Goal: Communication & Community: Share content

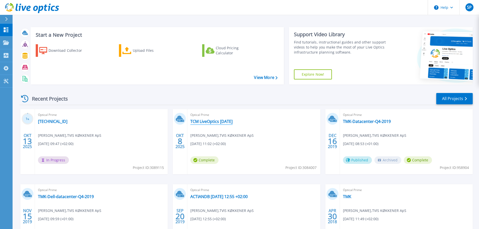
click at [211, 122] on link "TCM LiveOptics [DATE]" at bounding box center [211, 121] width 42 height 5
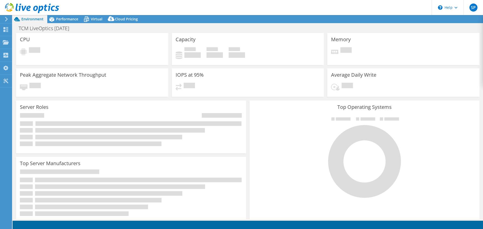
select select "USD"
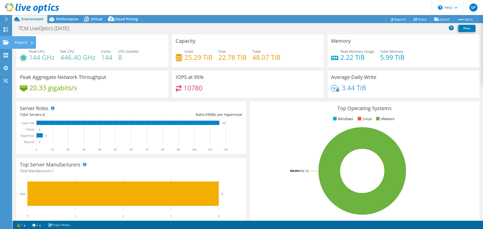
click at [5, 43] on use at bounding box center [6, 42] width 6 height 4
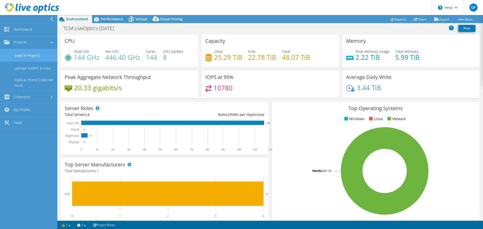
click at [35, 56] on link "Search Projects" at bounding box center [28, 55] width 57 height 13
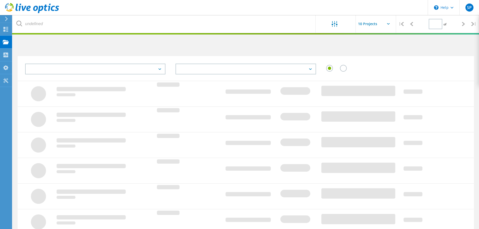
type input "1"
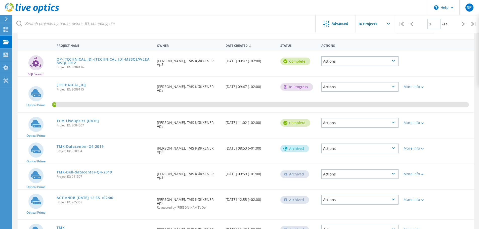
scroll to position [50, 0]
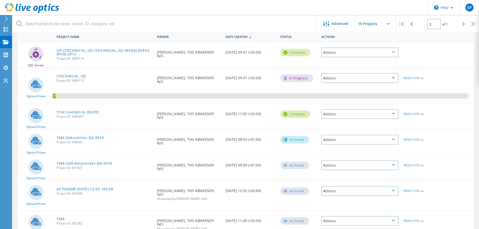
click at [392, 114] on icon at bounding box center [393, 114] width 3 height 2
click at [335, 119] on div "Share" at bounding box center [360, 118] width 76 height 8
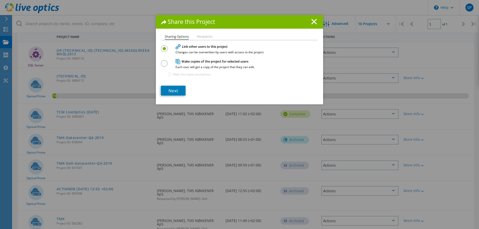
click at [165, 61] on label at bounding box center [165, 60] width 9 height 1
click at [0, 0] on input "radio" at bounding box center [0, 0] width 0 height 0
click at [175, 89] on link "Next" at bounding box center [173, 91] width 25 height 10
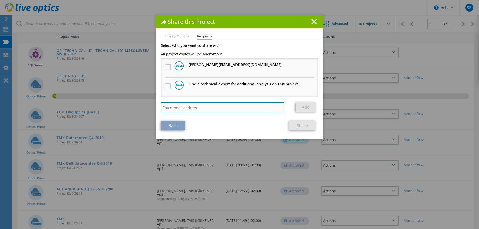
click at [192, 108] on input "search" at bounding box center [222, 107] width 123 height 11
type input "lennart_kevan@dell.com"
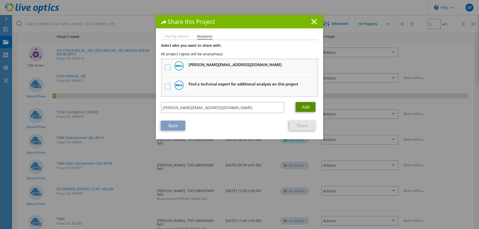
click at [301, 106] on link "Add" at bounding box center [306, 107] width 20 height 10
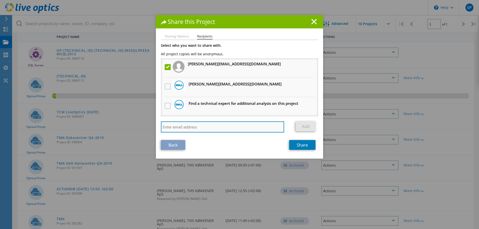
click at [174, 129] on input "search" at bounding box center [222, 127] width 123 height 11
paste input "Pernille.Ravnsbaek@Dell.com"
type input "Pernille.Ravnsbaek@Dell.com"
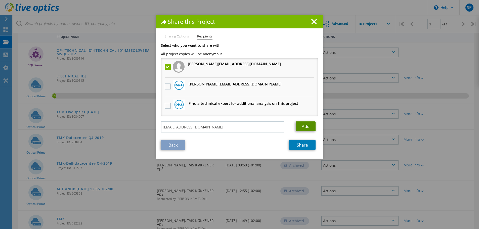
click at [303, 128] on link "Add" at bounding box center [306, 127] width 20 height 10
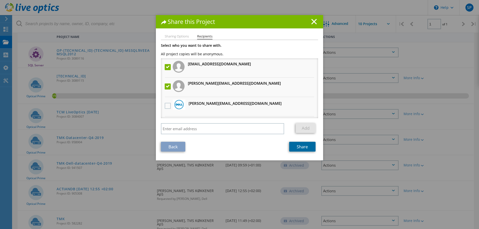
click at [301, 148] on link "Share" at bounding box center [302, 147] width 26 height 10
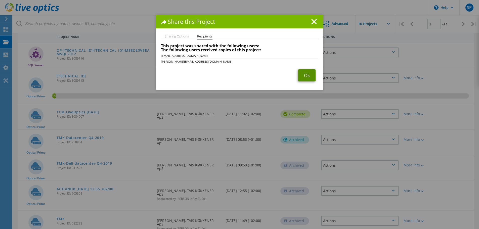
click at [308, 77] on link "Ok" at bounding box center [306, 75] width 17 height 12
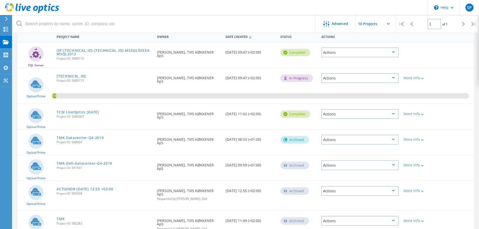
click at [385, 115] on div "Actions" at bounding box center [360, 114] width 77 height 10
click at [349, 111] on div "Project Details" at bounding box center [360, 110] width 76 height 8
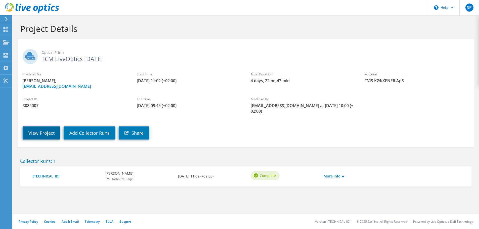
click at [38, 128] on link "View Project" at bounding box center [42, 133] width 38 height 13
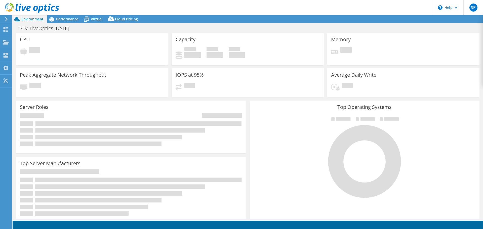
select select "USD"
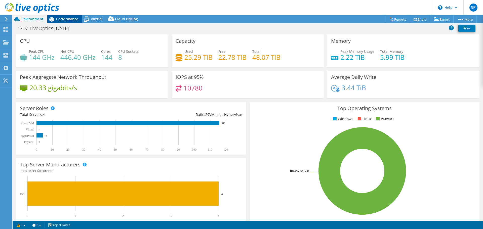
click at [70, 20] on span "Performance" at bounding box center [67, 19] width 22 height 5
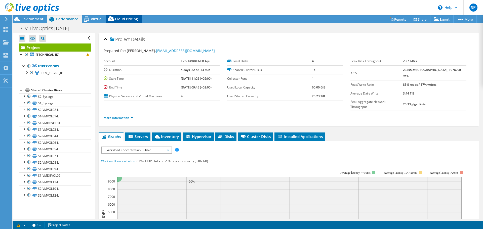
click at [122, 21] on div "Cloud Pricing" at bounding box center [123, 19] width 35 height 8
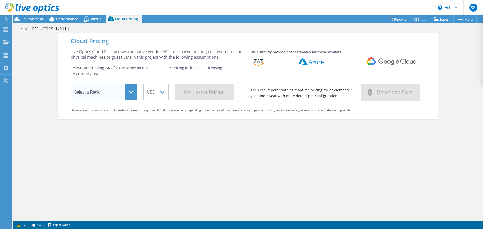
click at [126, 91] on select "Select a Region [GEOGRAPHIC_DATA] ([GEOGRAPHIC_DATA]) [GEOGRAPHIC_DATA] ([GEOGR…" at bounding box center [104, 92] width 66 height 16
select select "EUFrankfurt"
click at [71, 85] on select "Select a Region [GEOGRAPHIC_DATA] ([GEOGRAPHIC_DATA]) [GEOGRAPHIC_DATA] ([GEOGR…" at bounding box center [104, 92] width 66 height 16
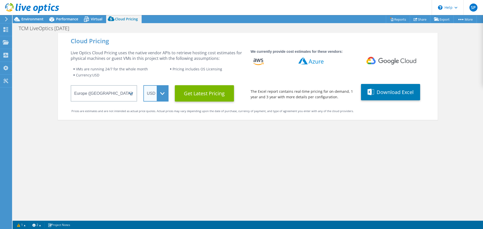
click at [163, 94] on select "ARS AUD BRL CAD CHF CLP CNY DKK EUR GBP HKD HUF INR JPY MXN MYR NOK NZD PEN SEK…" at bounding box center [155, 93] width 25 height 16
click at [143, 85] on select "ARS AUD BRL CAD CHF CLP CNY DKK EUR GBP HKD HUF INR JPY MXN MYR NOK NZD PEN SEK…" at bounding box center [155, 93] width 25 height 16
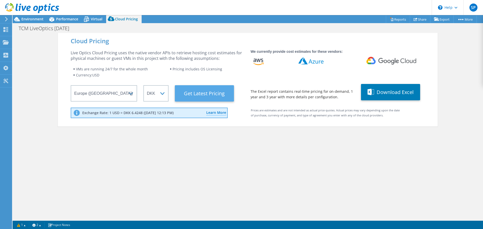
click at [208, 91] on Latest "Get Latest Pricing" at bounding box center [204, 93] width 59 height 16
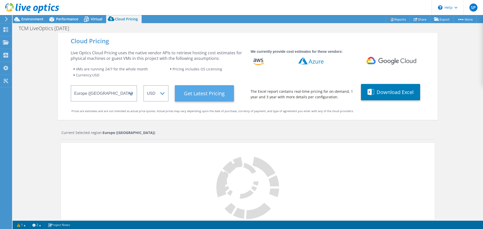
select select "DKK"
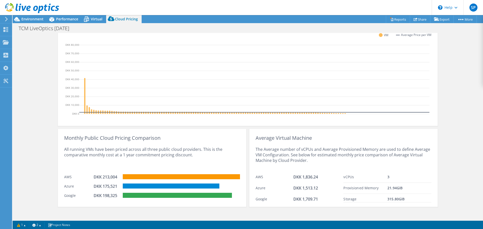
scroll to position [156, 0]
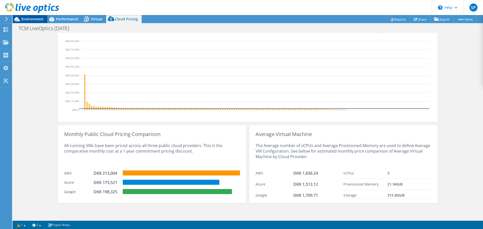
click at [35, 20] on span "Environment" at bounding box center [32, 19] width 22 height 5
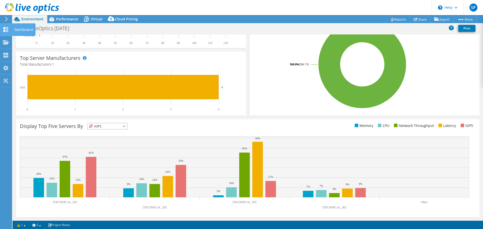
click at [7, 29] on use at bounding box center [6, 29] width 5 height 5
